Goal: Task Accomplishment & Management: Complete application form

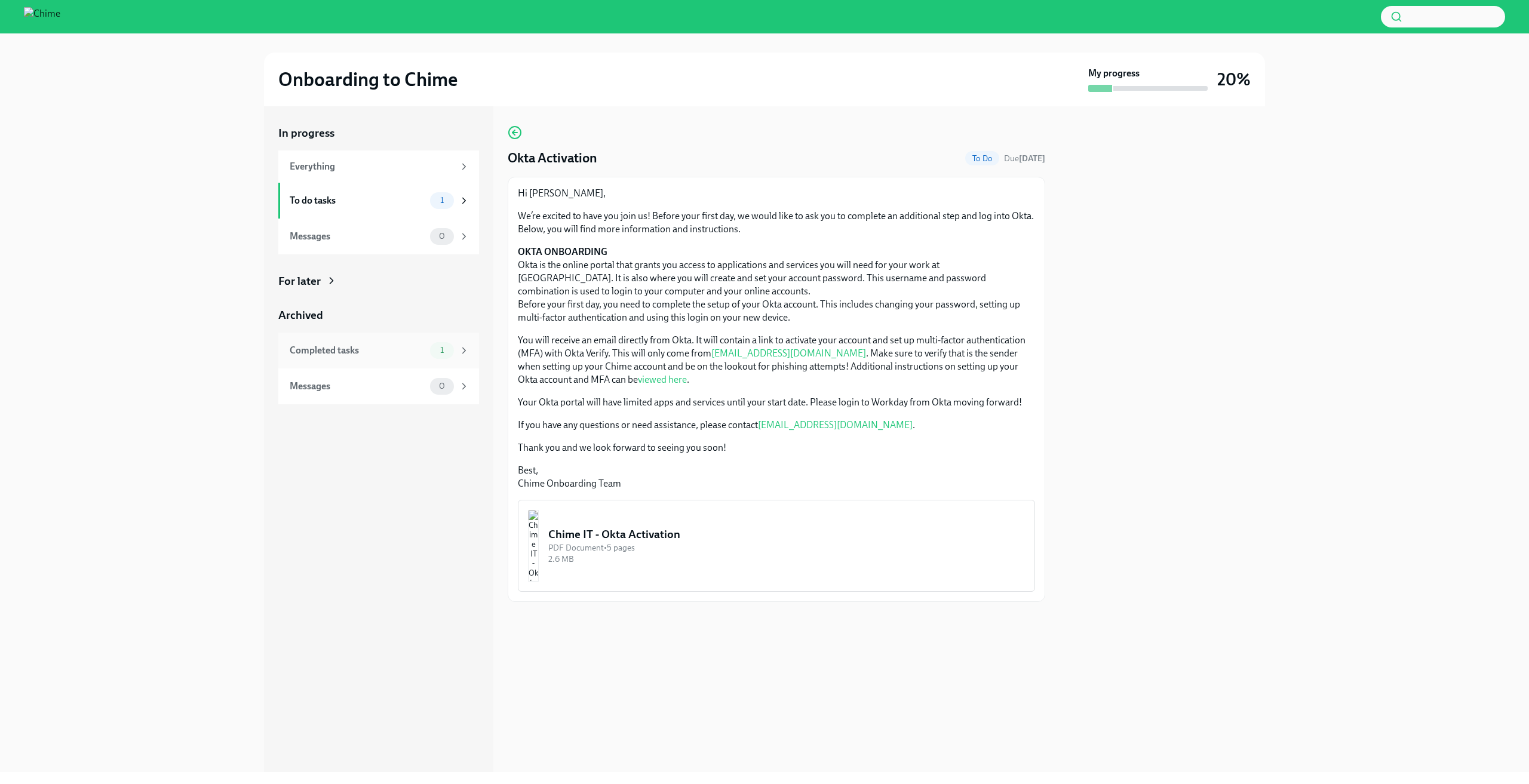
click at [407, 355] on div "Completed tasks" at bounding box center [357, 351] width 135 height 13
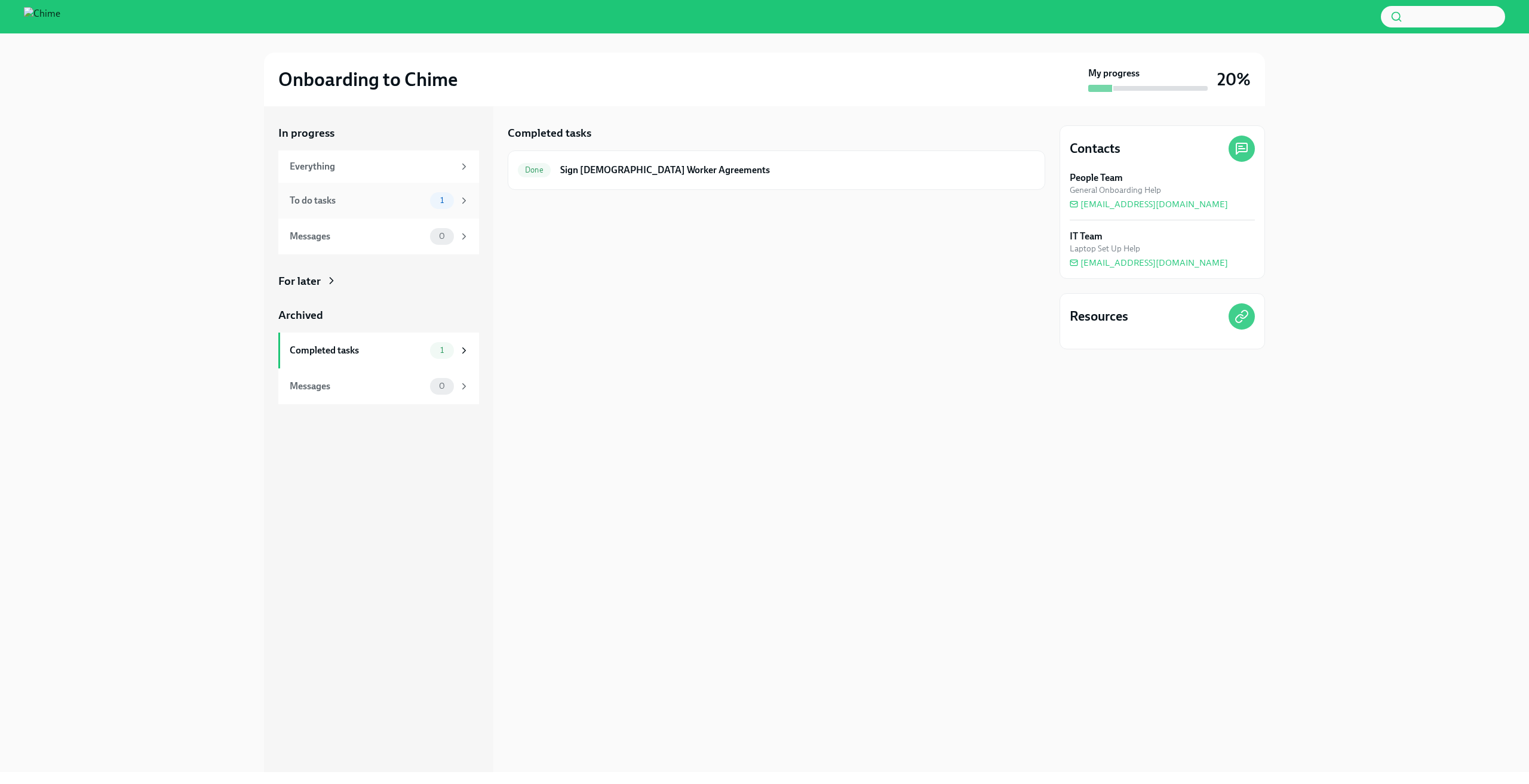
click at [390, 203] on div "To do tasks" at bounding box center [357, 201] width 135 height 13
click at [734, 172] on h6 "Okta Activation" at bounding box center [773, 170] width 423 height 13
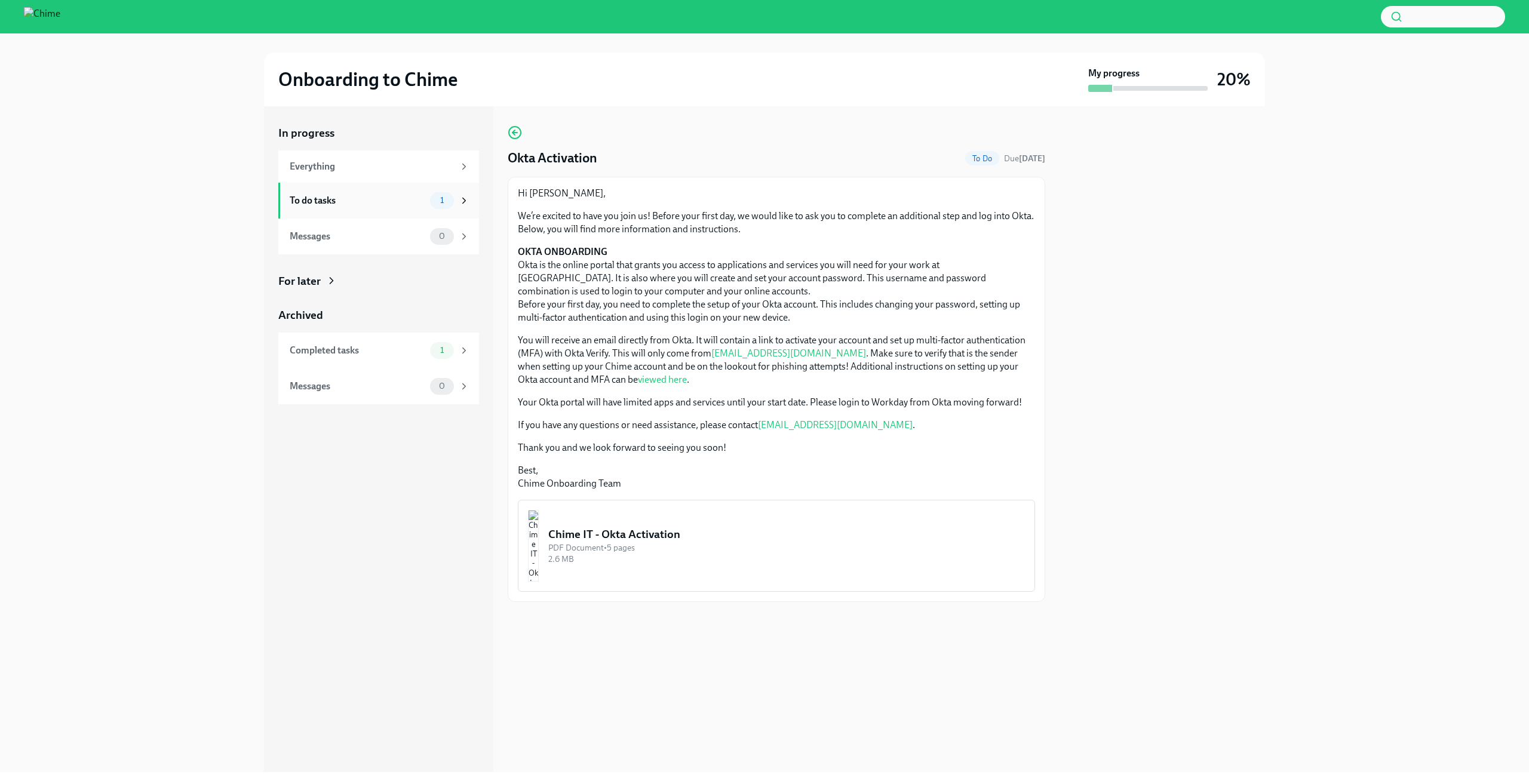
click at [407, 192] on div "To do tasks 1" at bounding box center [379, 200] width 180 height 16
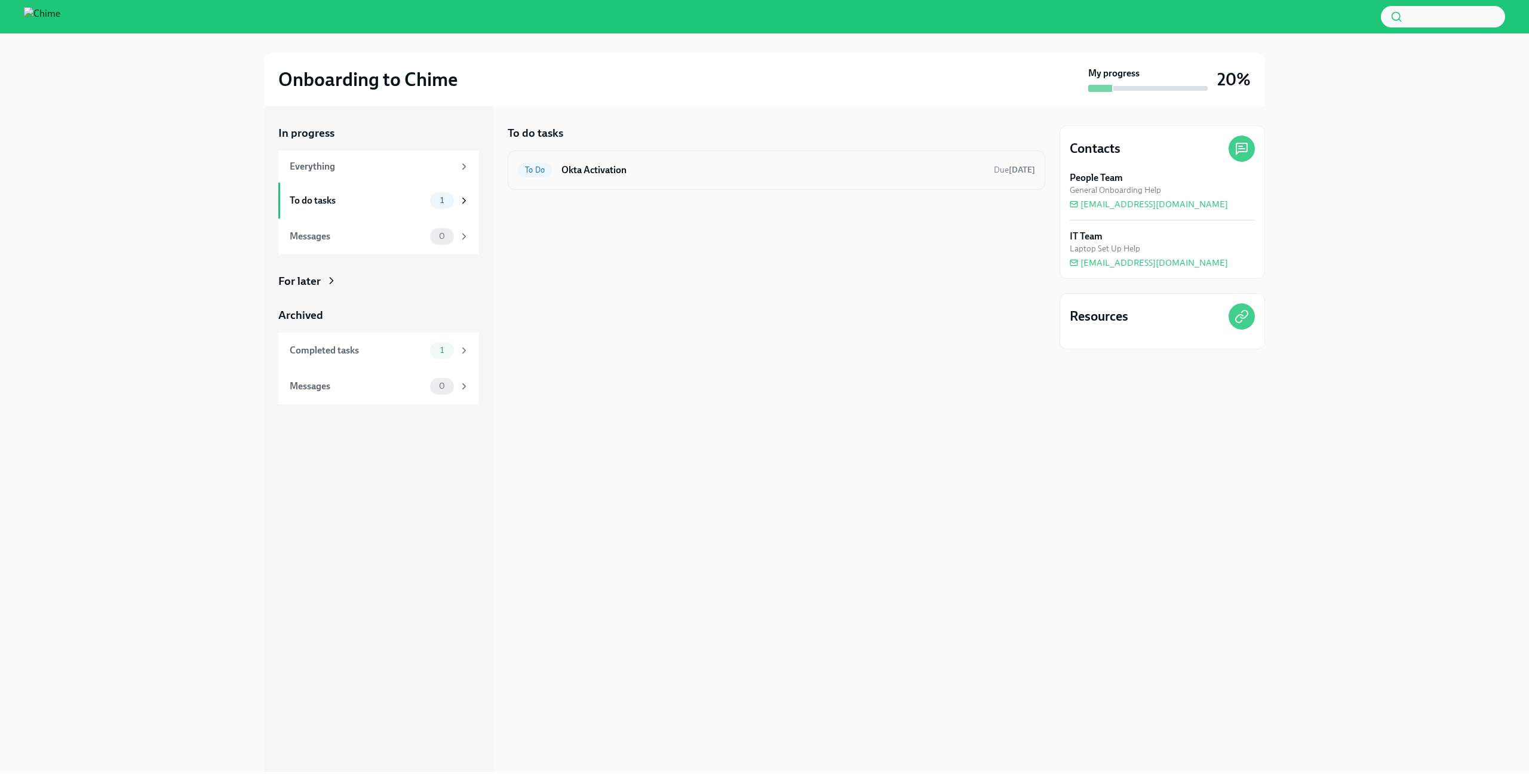
click at [824, 168] on h6 "Okta Activation" at bounding box center [773, 170] width 423 height 13
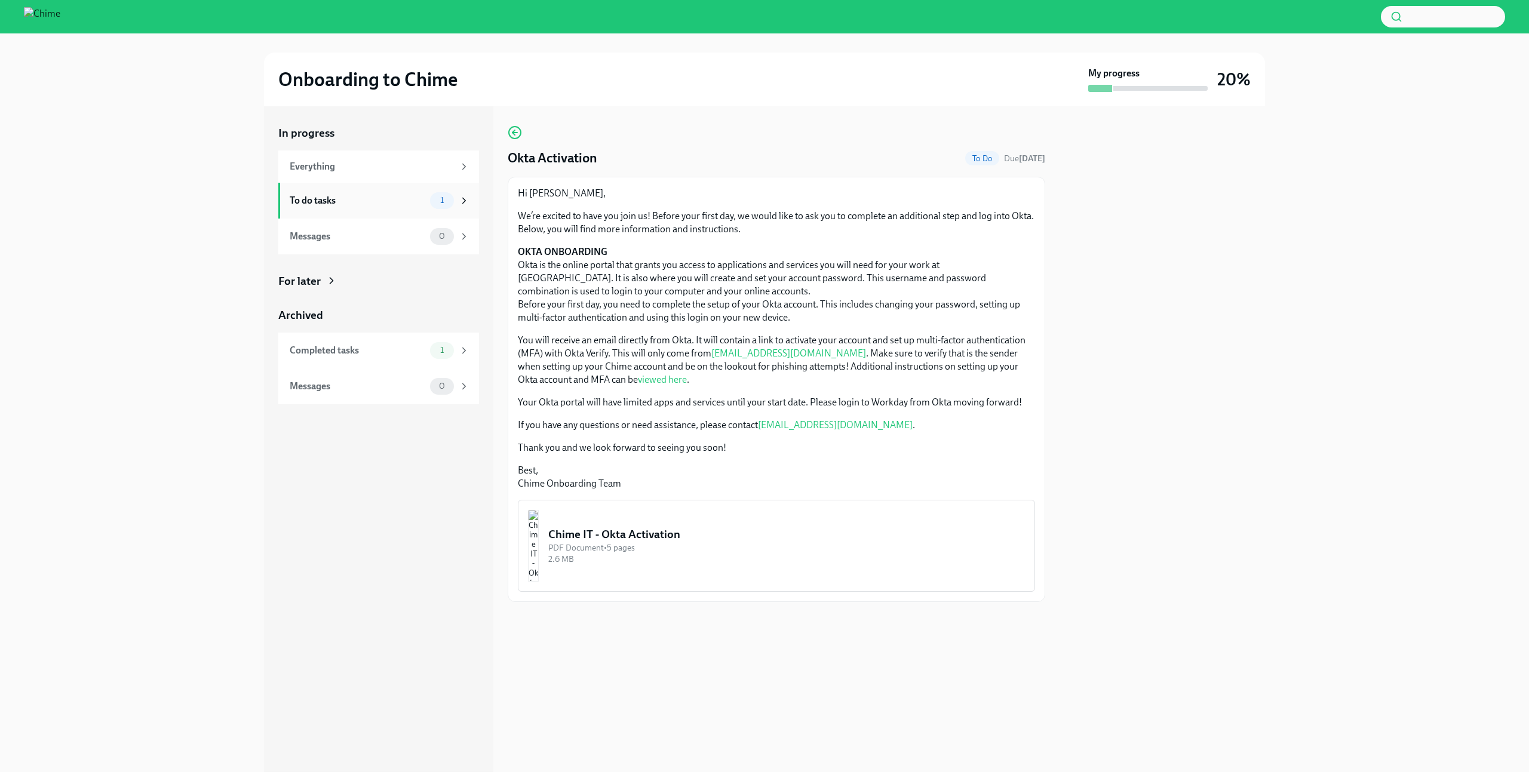
click at [400, 201] on div "To do tasks" at bounding box center [357, 201] width 135 height 13
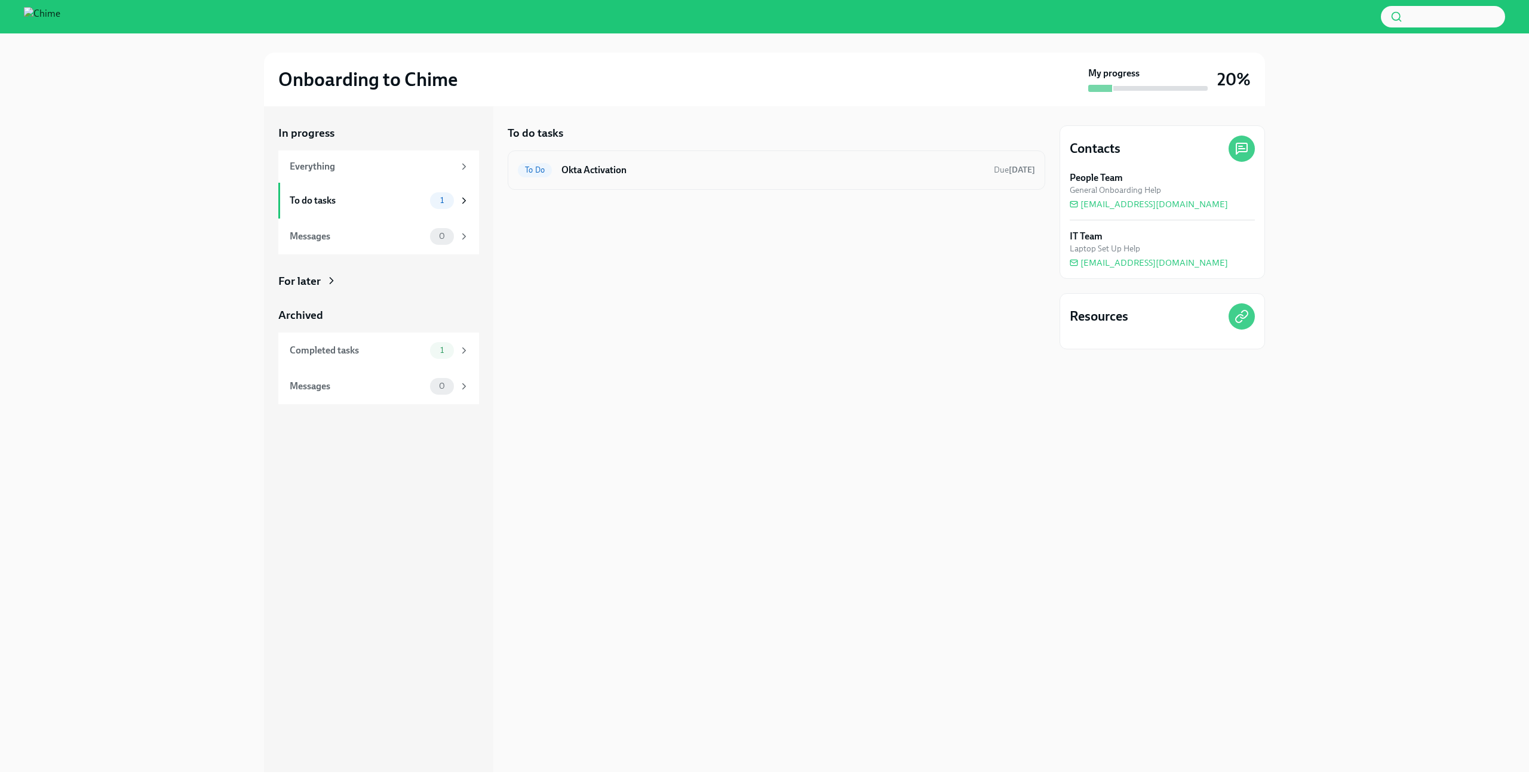
click at [733, 165] on h6 "Okta Activation" at bounding box center [773, 170] width 423 height 13
